Goal: Information Seeking & Learning: Learn about a topic

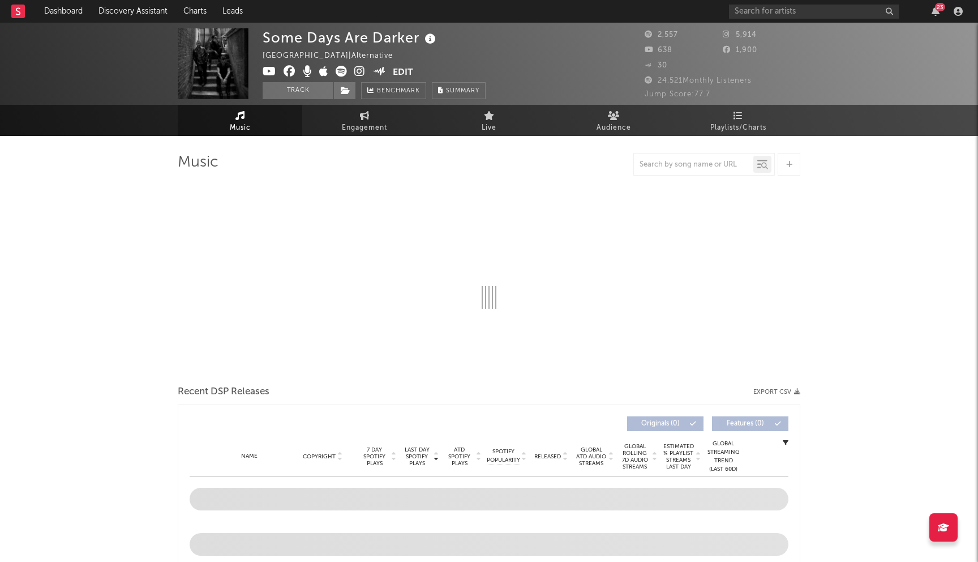
select select "1w"
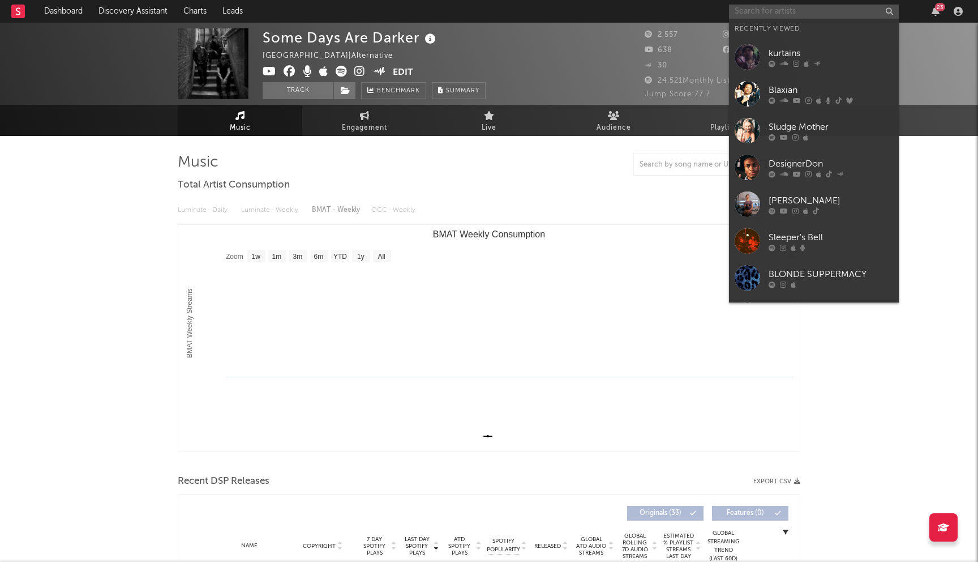
click at [781, 14] on input "text" at bounding box center [814, 12] width 170 height 14
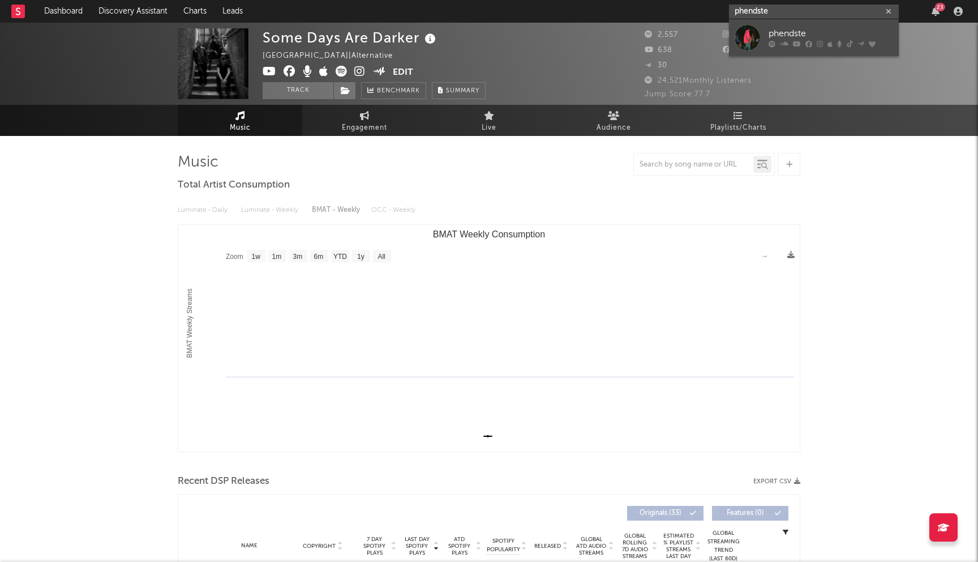
type input "phendste"
click at [829, 28] on div "phendste" at bounding box center [831, 34] width 125 height 14
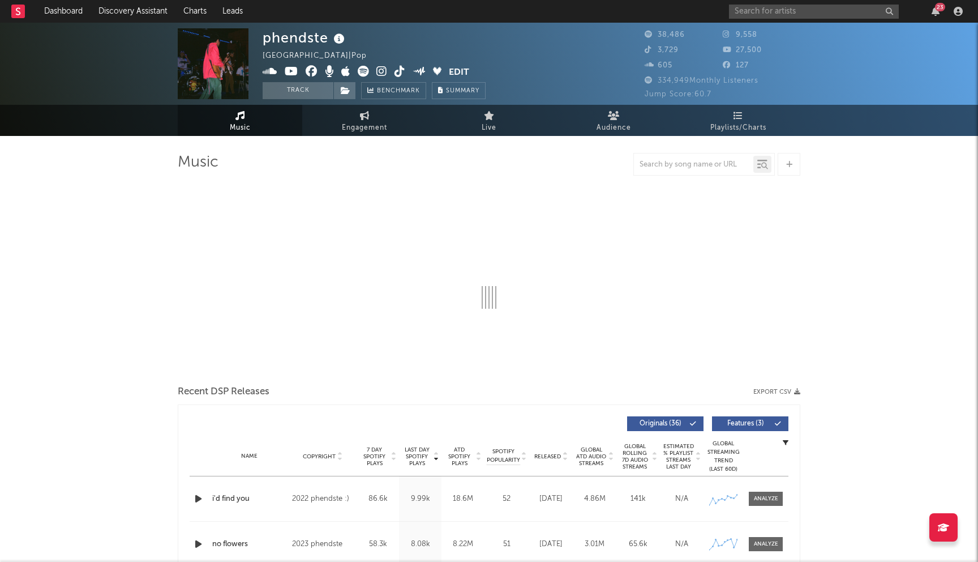
select select "6m"
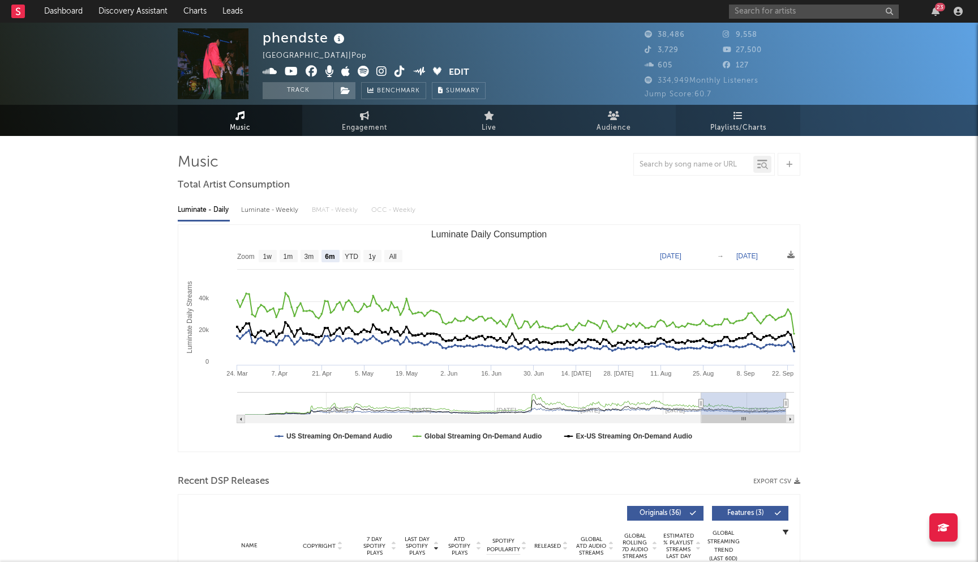
click at [741, 131] on span "Playlists/Charts" at bounding box center [739, 128] width 56 height 14
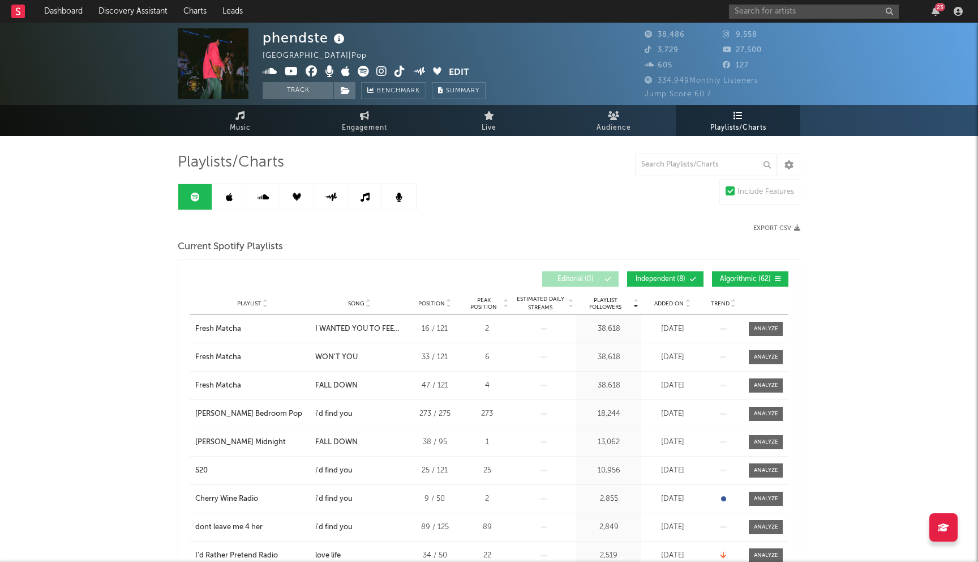
click at [226, 198] on icon at bounding box center [229, 197] width 7 height 9
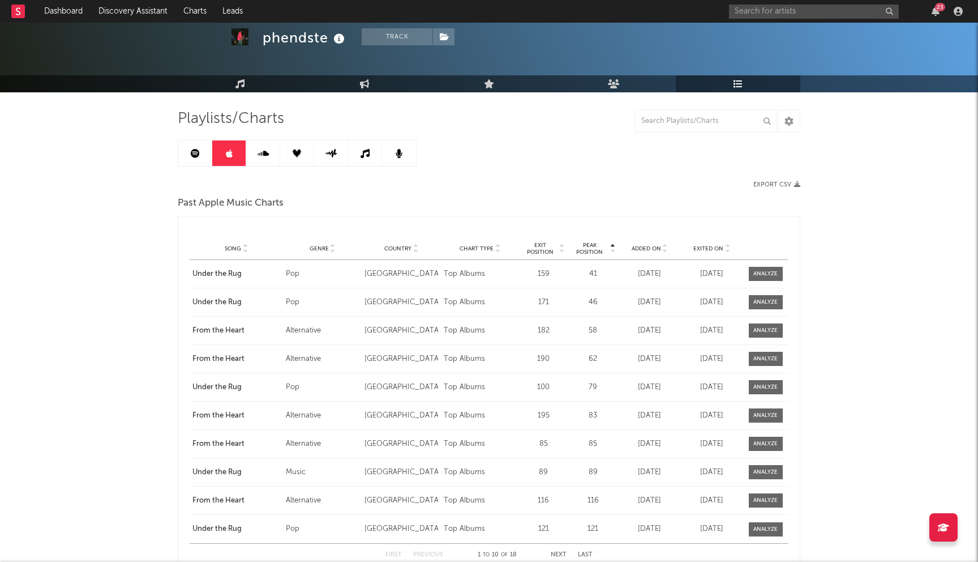
scroll to position [45, 0]
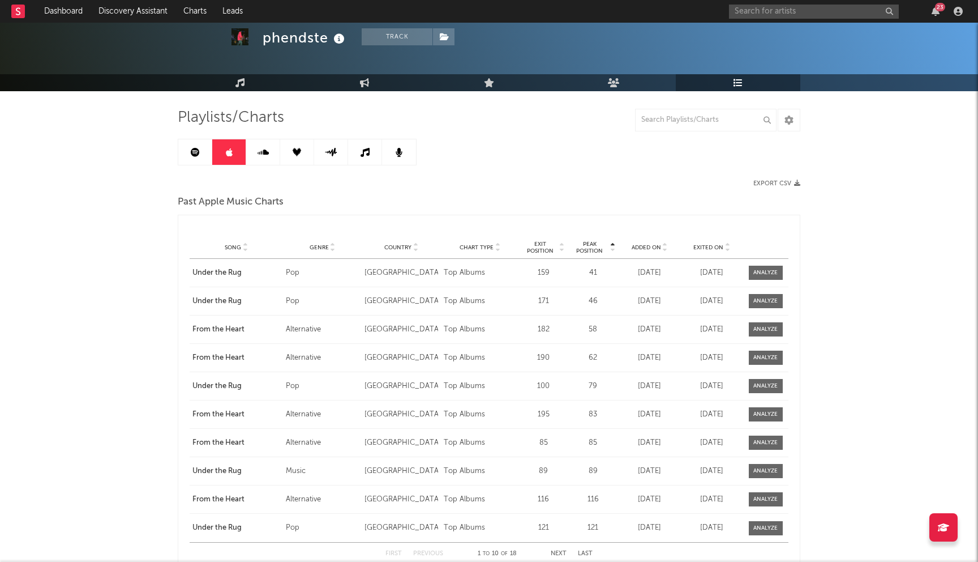
click at [190, 147] on link at bounding box center [195, 151] width 34 height 25
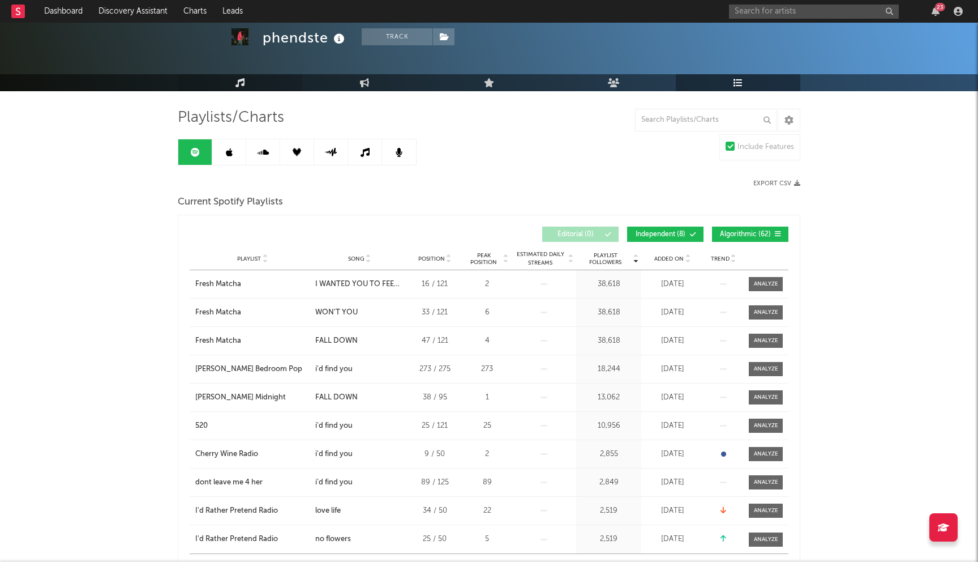
click at [246, 81] on link "Music" at bounding box center [240, 82] width 125 height 17
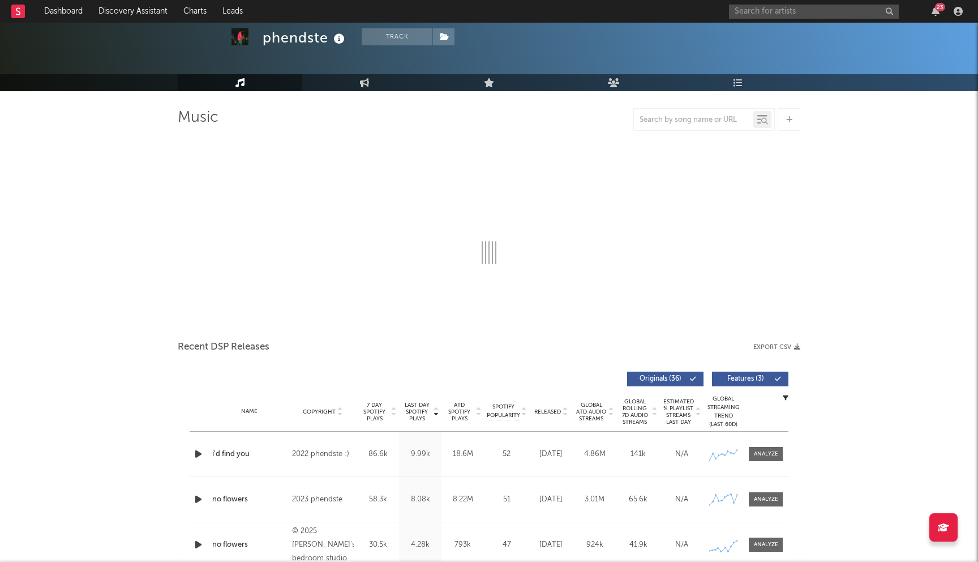
select select "6m"
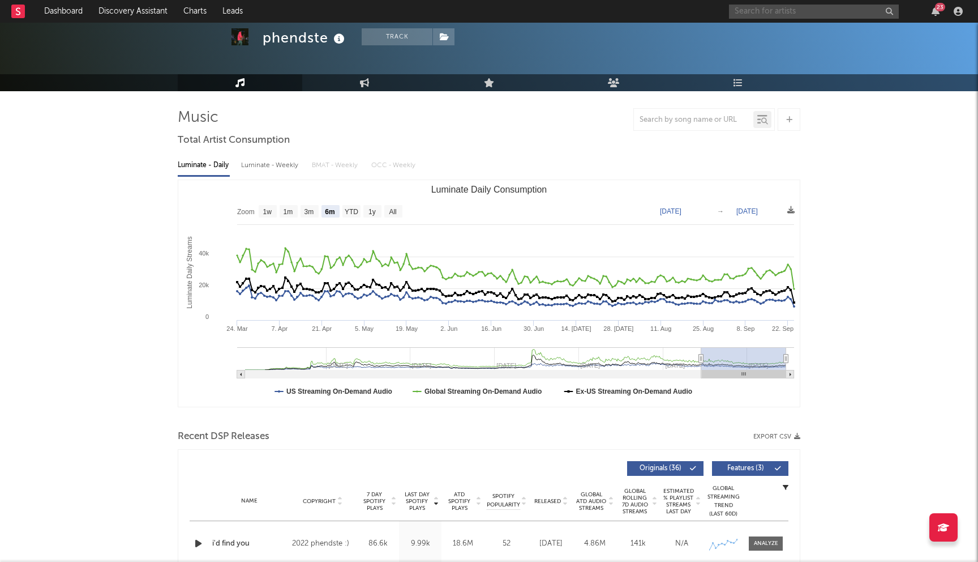
click at [766, 15] on input "text" at bounding box center [814, 12] width 170 height 14
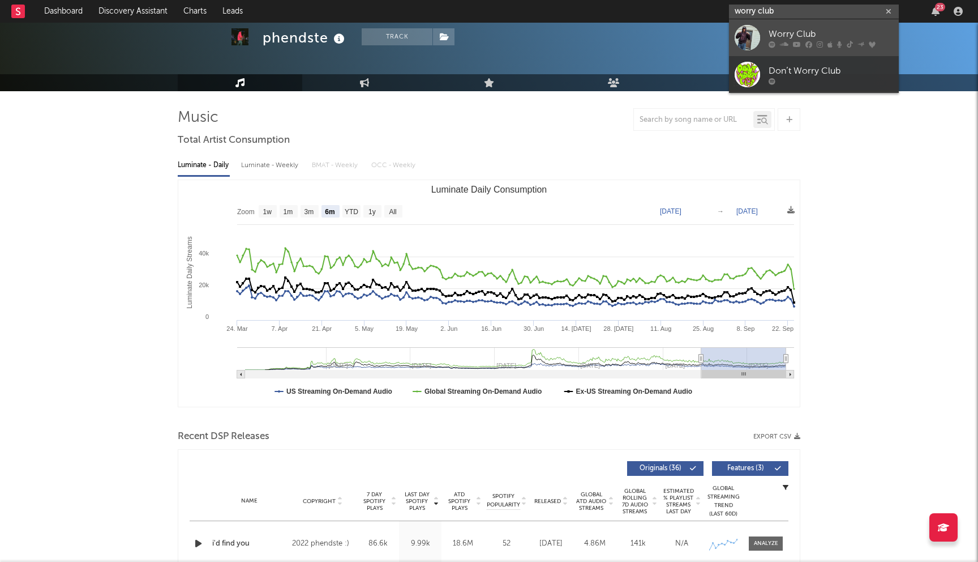
type input "worry club"
click at [786, 34] on div "Worry Club" at bounding box center [831, 34] width 125 height 14
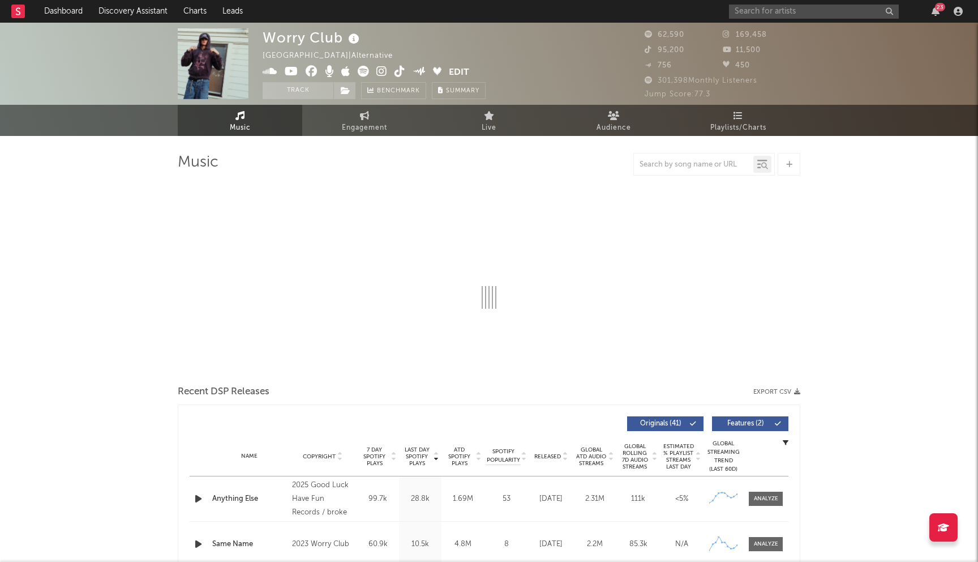
select select "6m"
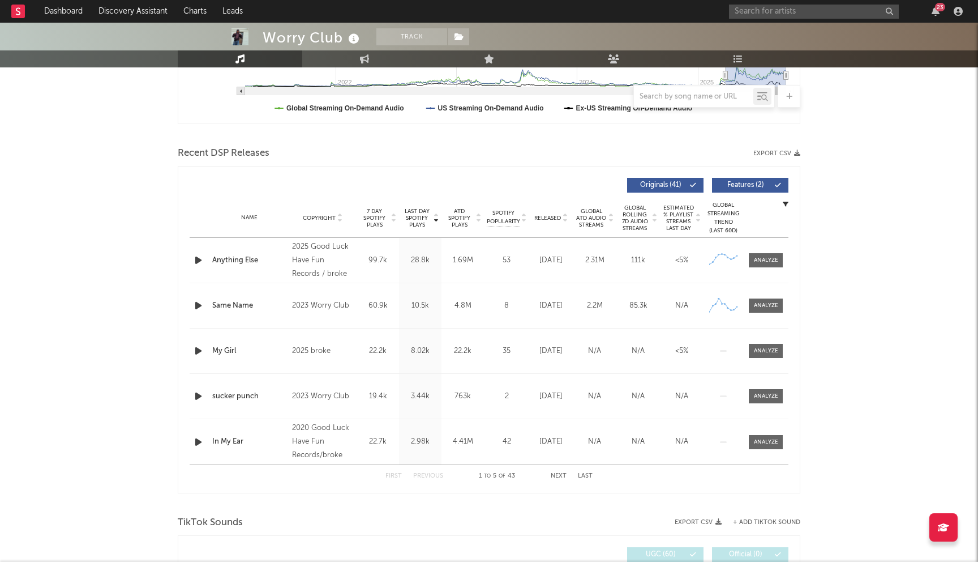
scroll to position [332, 0]
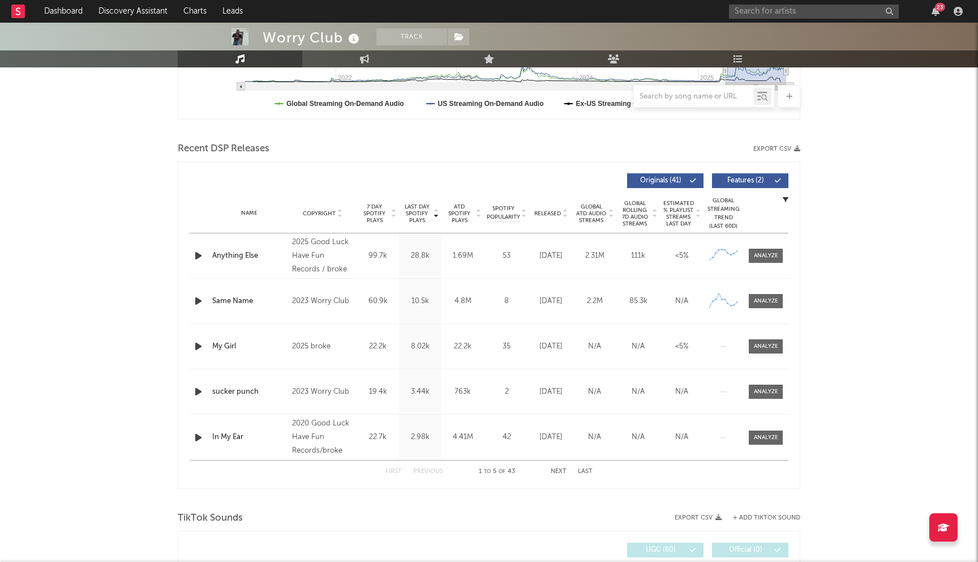
click at [559, 472] on button "Next" at bounding box center [559, 471] width 16 height 6
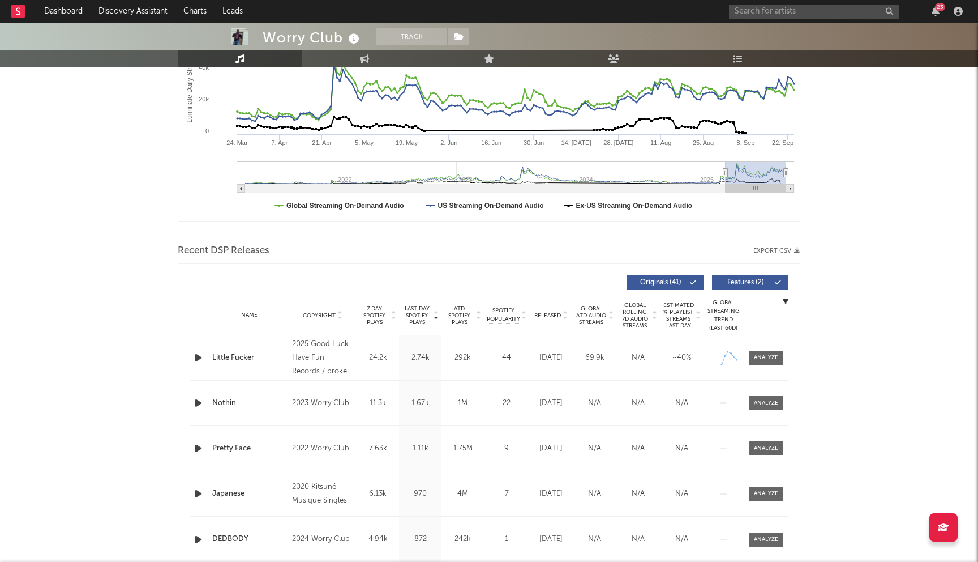
scroll to position [0, 0]
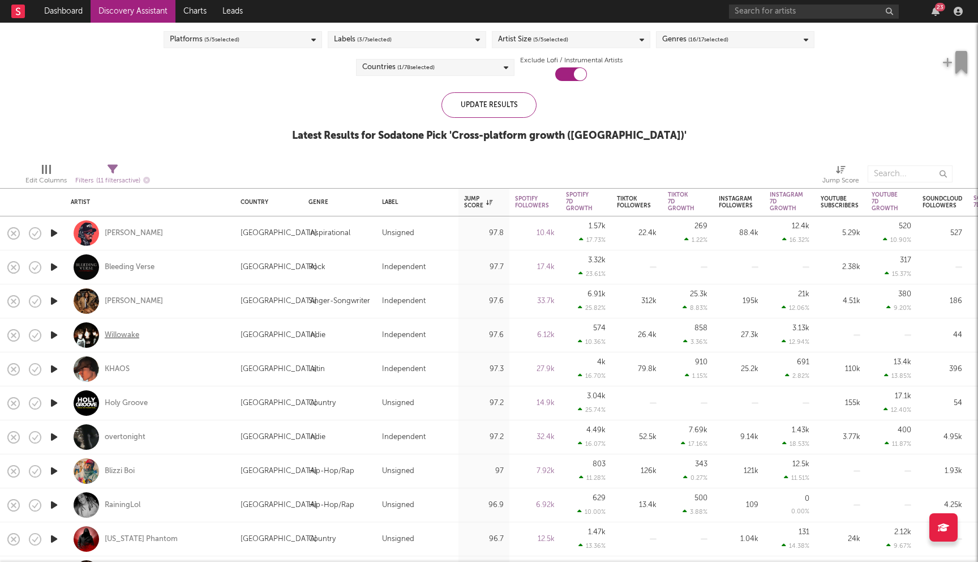
click at [127, 333] on div "Willowake" at bounding box center [122, 335] width 35 height 10
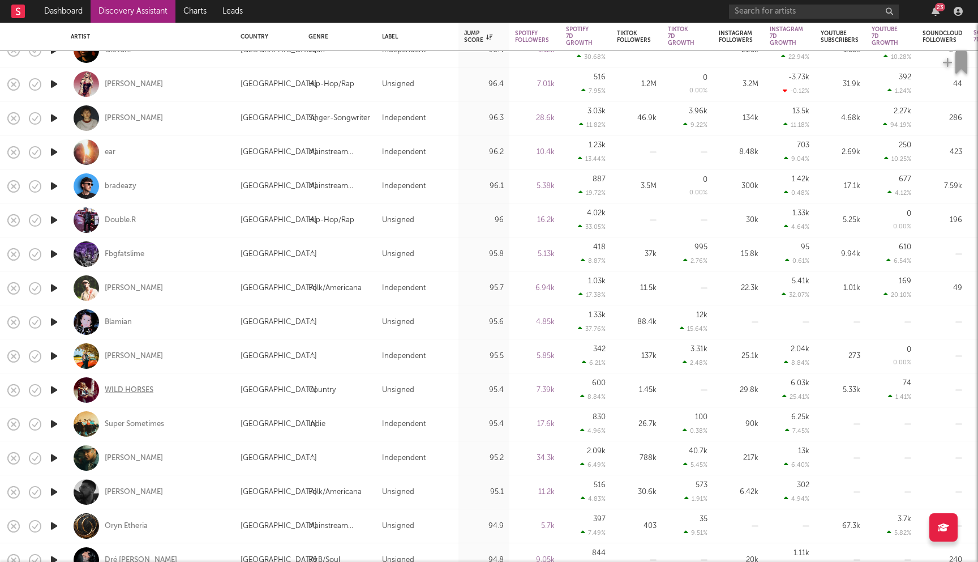
click at [132, 392] on div "WILD HORSES" at bounding box center [129, 390] width 49 height 10
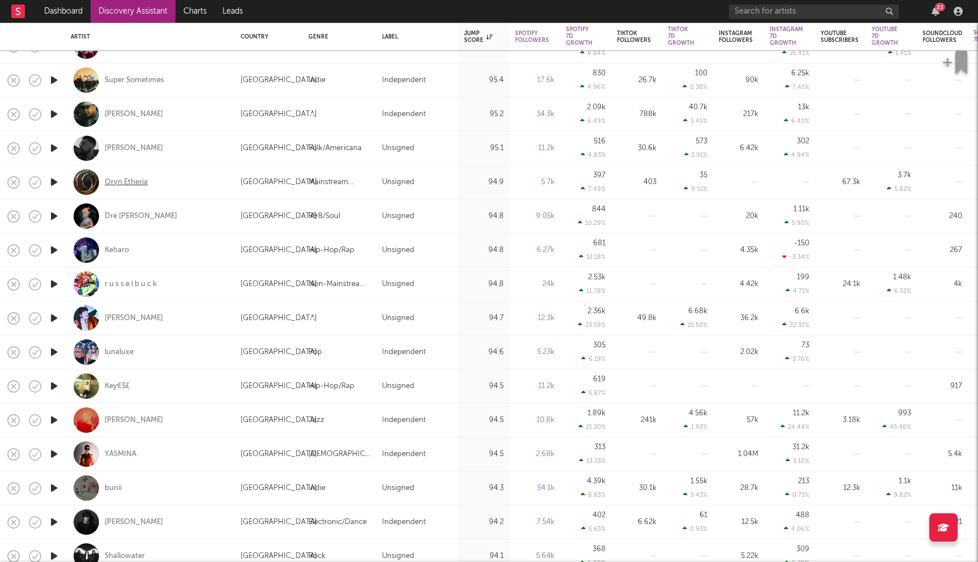
click at [126, 183] on div "Oryn Etheria" at bounding box center [126, 182] width 43 height 10
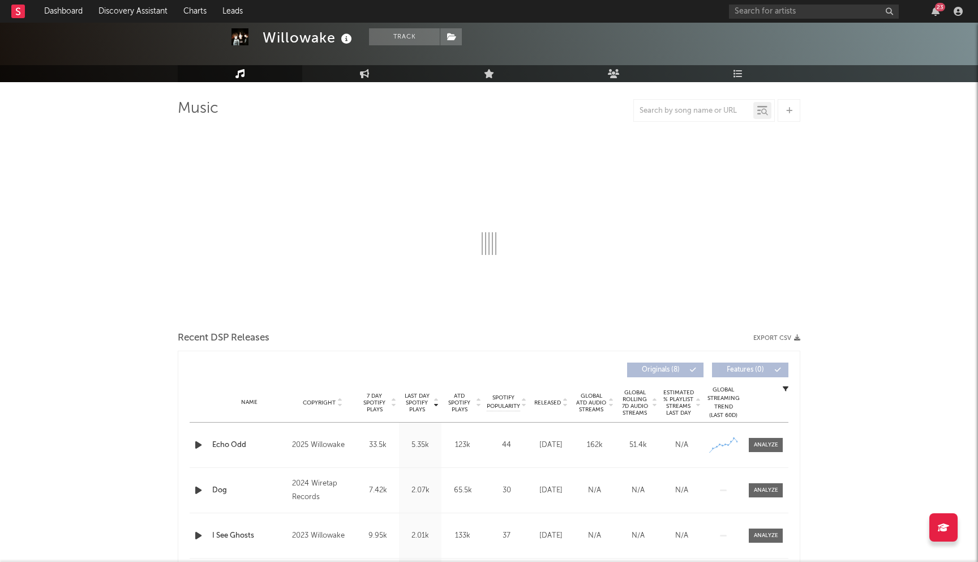
scroll to position [50, 0]
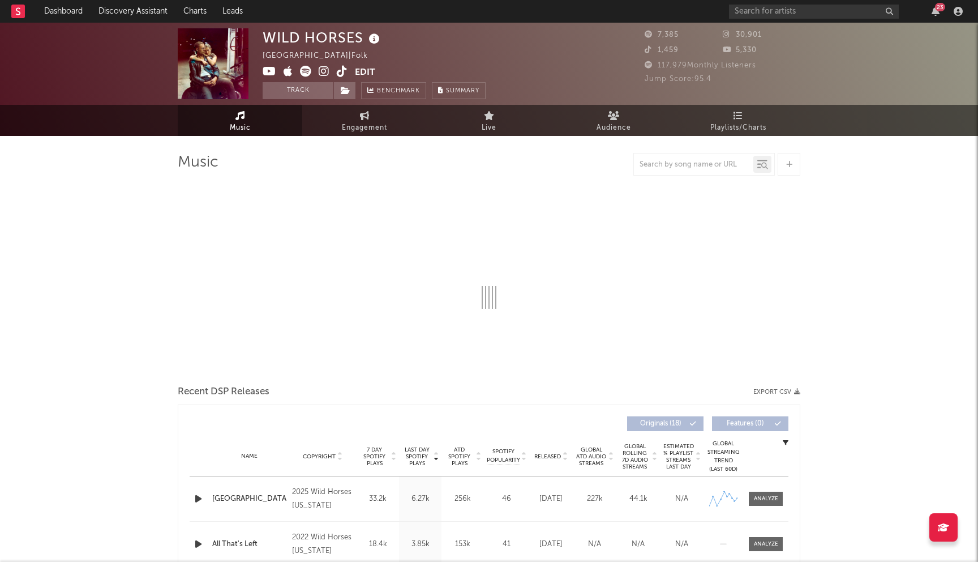
select select "6m"
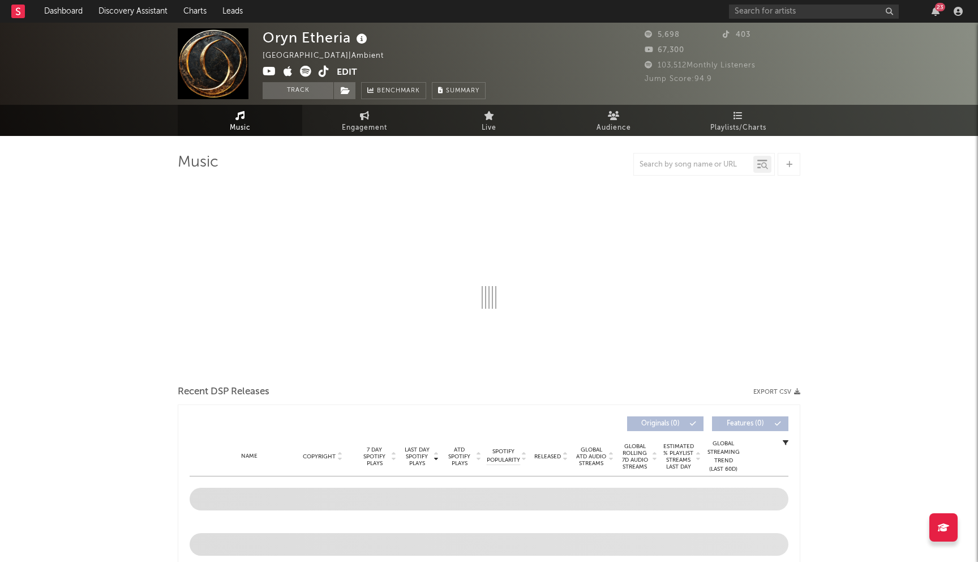
select select "1w"
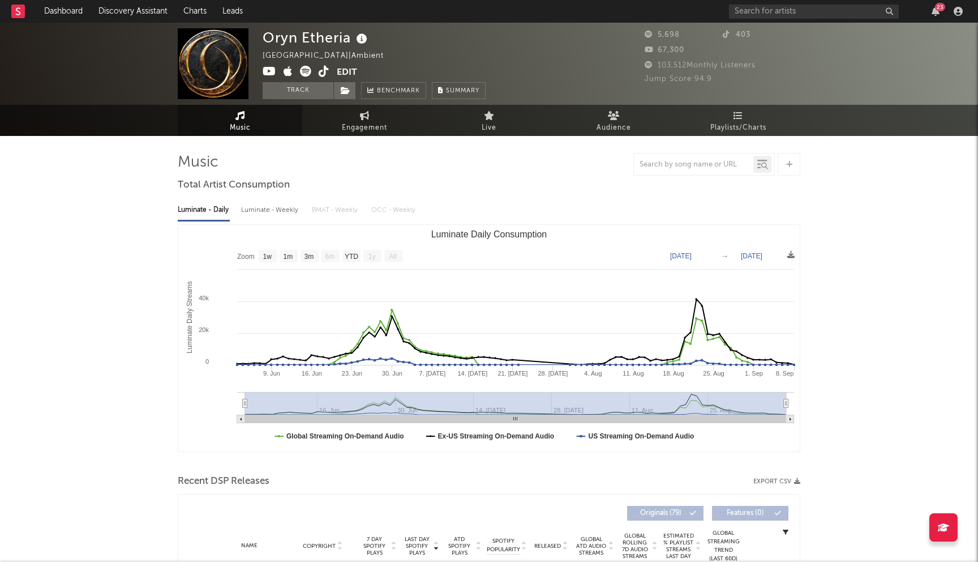
click at [269, 72] on icon at bounding box center [270, 71] width 14 height 11
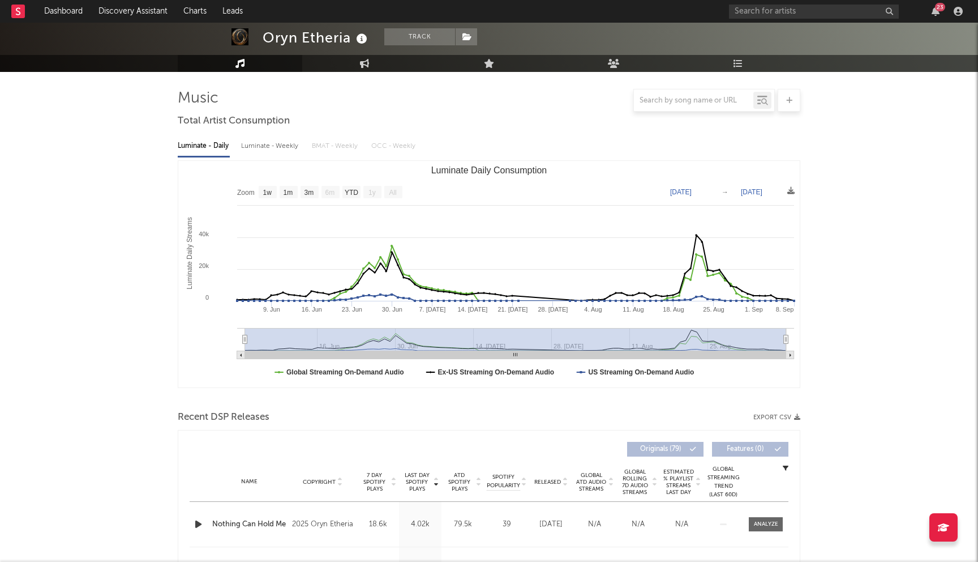
scroll to position [169, 0]
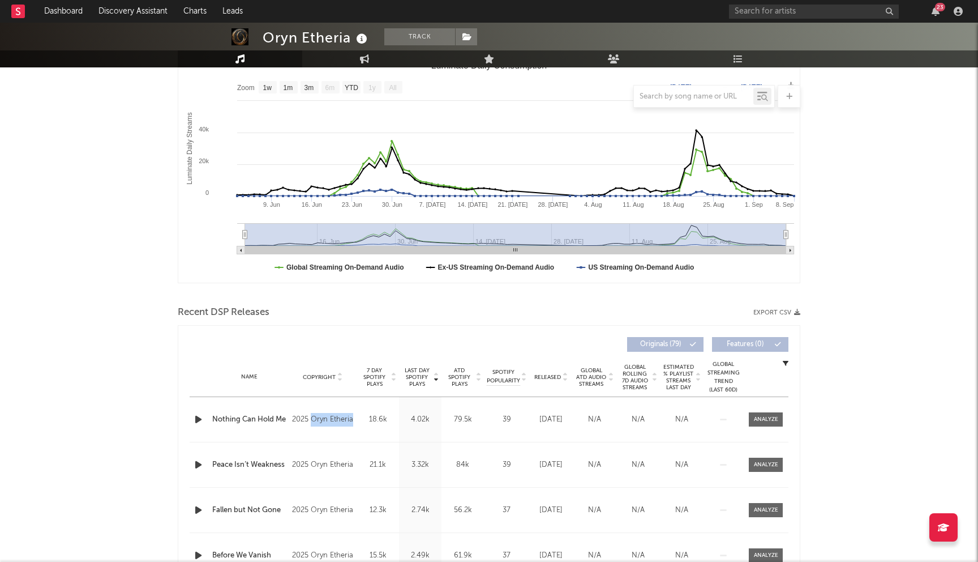
drag, startPoint x: 354, startPoint y: 419, endPoint x: 312, endPoint y: 418, distance: 42.5
click at [312, 418] on div "Copyright 2025 Oryn Etheria" at bounding box center [322, 420] width 67 height 14
copy div "Oryn Etheria"
